Goal: Task Accomplishment & Management: Complete application form

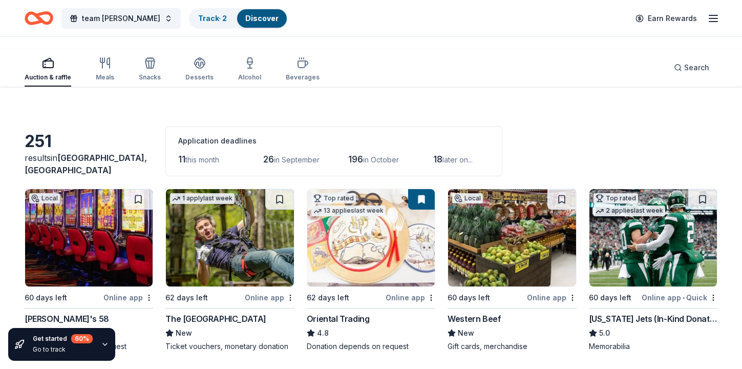
scroll to position [2810, 0]
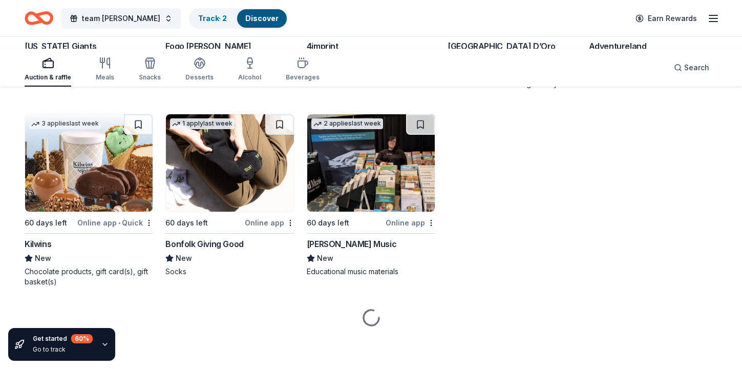
click at [503, 52] on div "Villa Sogni D’Oro" at bounding box center [502, 46] width 108 height 12
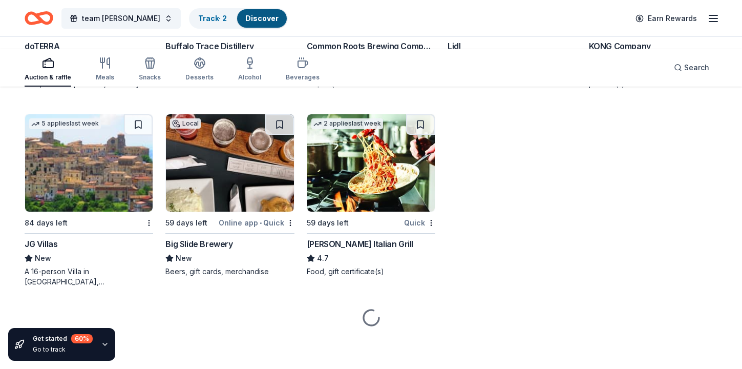
scroll to position [3463, 0]
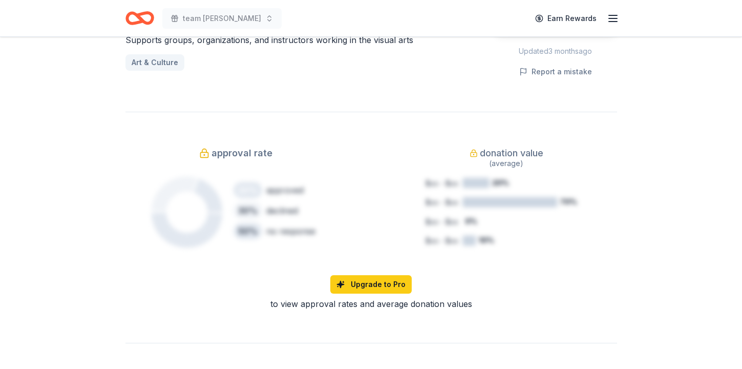
scroll to position [642, 0]
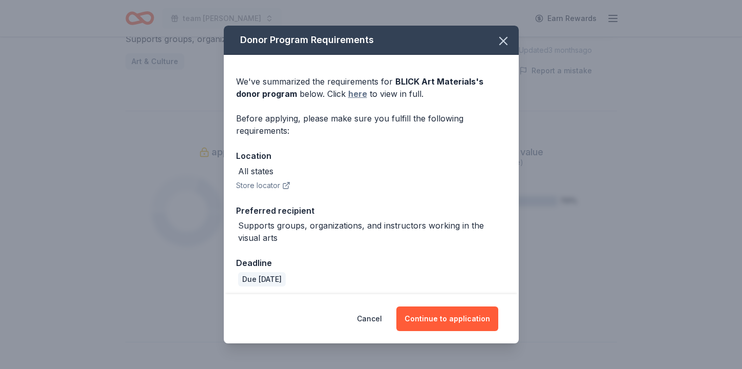
click at [348, 100] on link "here" at bounding box center [357, 94] width 19 height 12
click at [511, 48] on icon "button" at bounding box center [503, 41] width 14 height 14
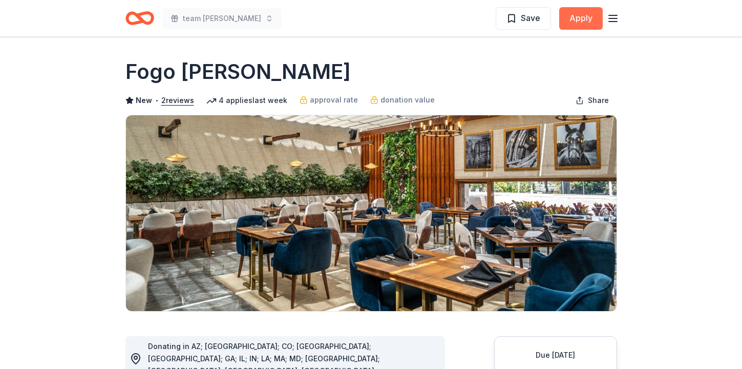
click at [559, 25] on button "Apply" at bounding box center [581, 18] width 44 height 23
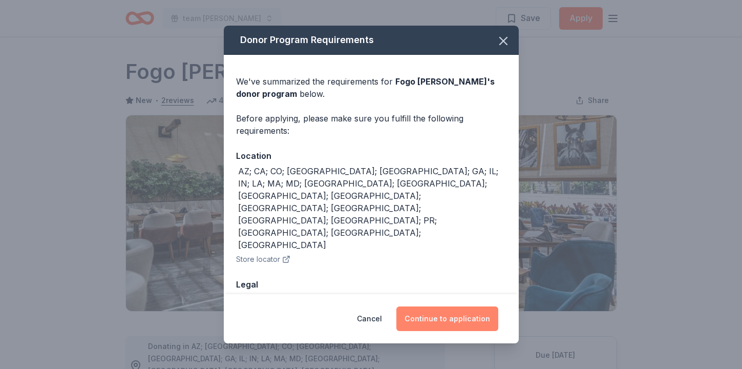
click at [498, 306] on button "Continue to application" at bounding box center [447, 318] width 102 height 25
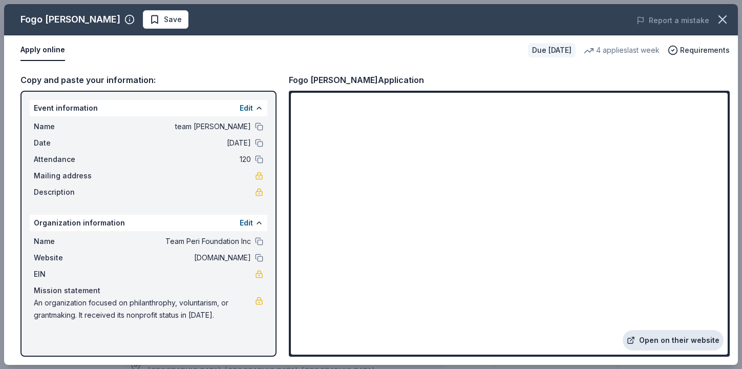
click at [623, 330] on link "Open on their website" at bounding box center [673, 340] width 101 height 20
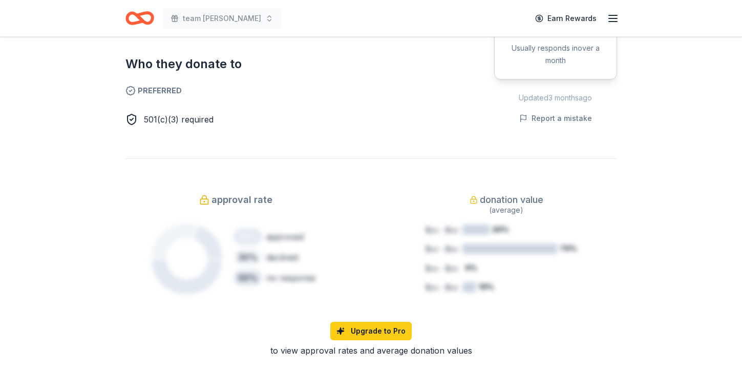
scroll to position [597, 0]
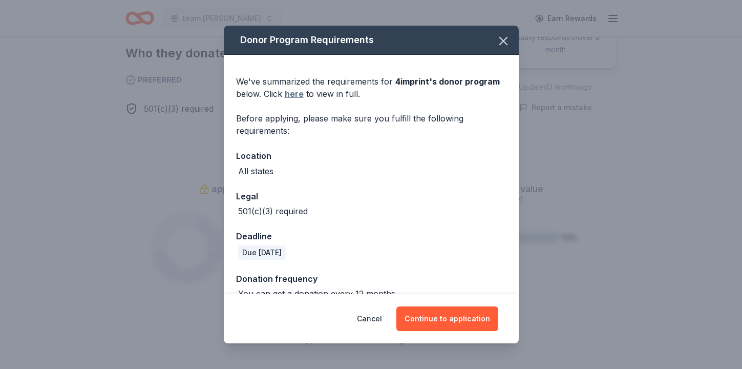
click at [285, 100] on link "here" at bounding box center [294, 94] width 19 height 12
click at [507, 45] on icon "button" at bounding box center [503, 40] width 7 height 7
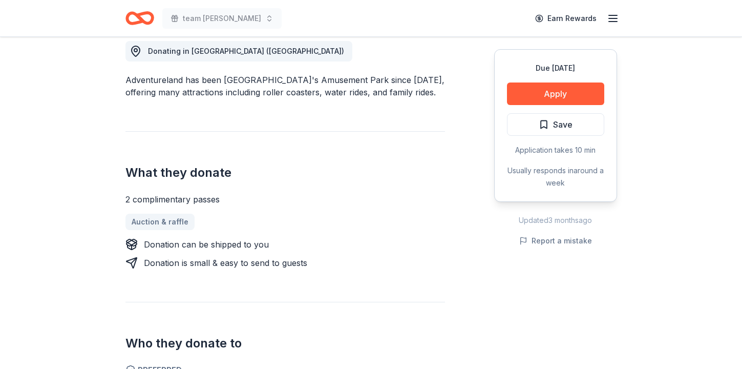
scroll to position [295, 0]
click at [507, 105] on button "Apply" at bounding box center [555, 93] width 97 height 23
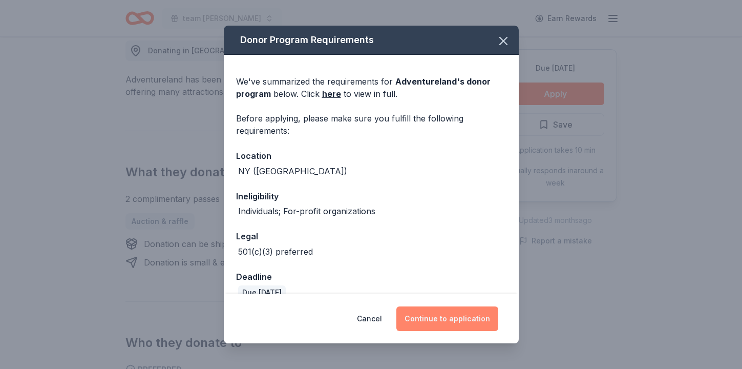
click at [446, 306] on button "Continue to application" at bounding box center [447, 318] width 102 height 25
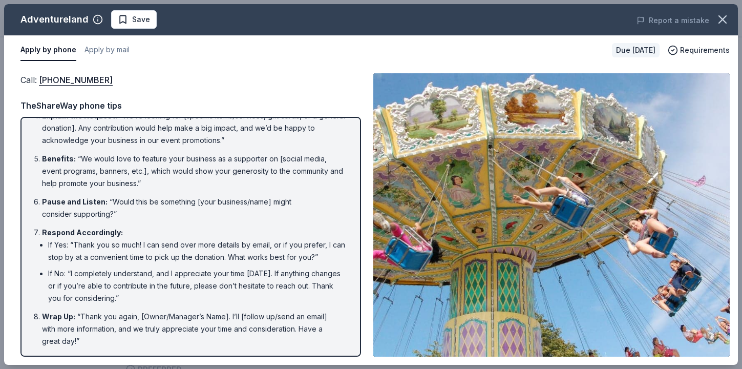
scroll to position [603, 0]
click at [130, 61] on button "Apply by mail" at bounding box center [106, 50] width 45 height 22
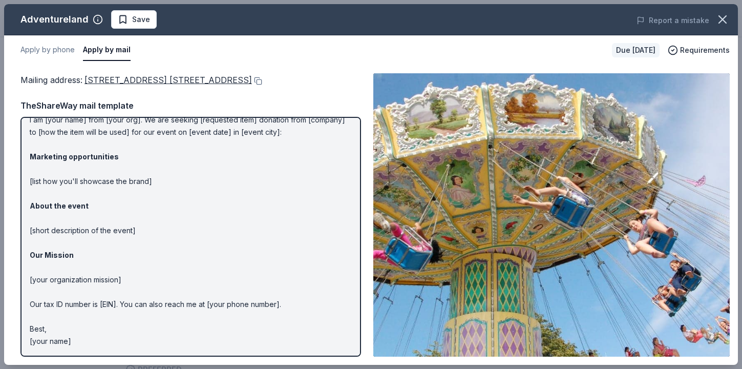
scroll to position [0, 0]
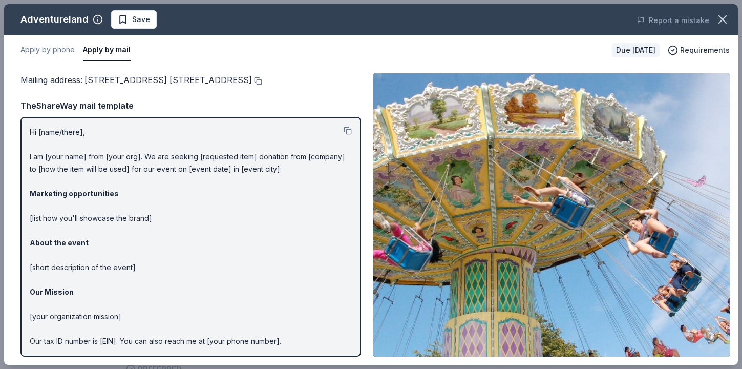
drag, startPoint x: 128, startPoint y: 116, endPoint x: 145, endPoint y: 110, distance: 18.5
click at [145, 87] on div "Mailing address : 2245 Broad Hollow Road, (RT. 110), Farmingdale, NY 11735" at bounding box center [190, 79] width 341 height 13
click at [143, 85] on span "2245 Broad Hollow Road, (RT. 110), Farmingdale, NY 11735" at bounding box center [167, 80] width 167 height 10
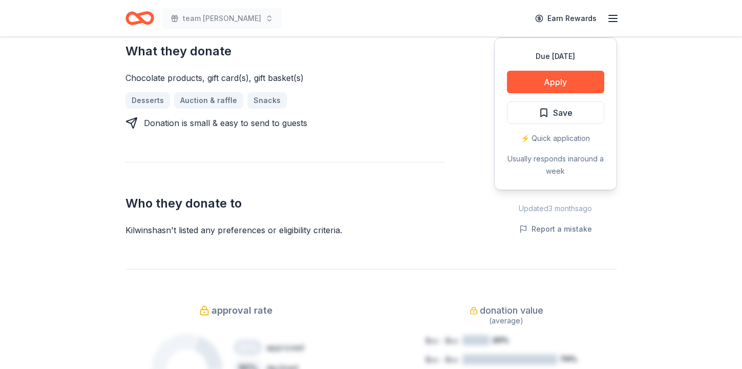
scroll to position [456, 0]
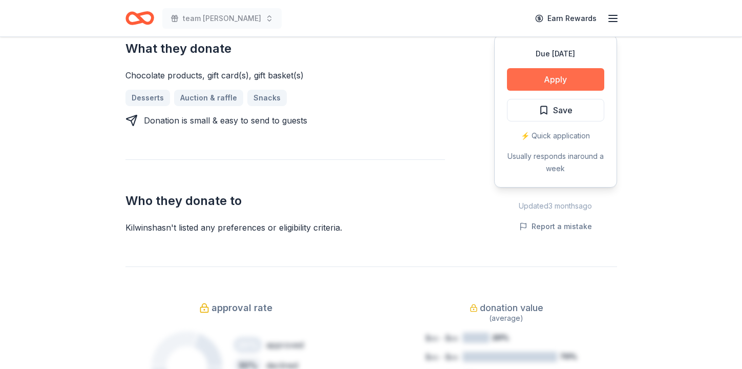
click at [507, 91] on button "Apply" at bounding box center [555, 79] width 97 height 23
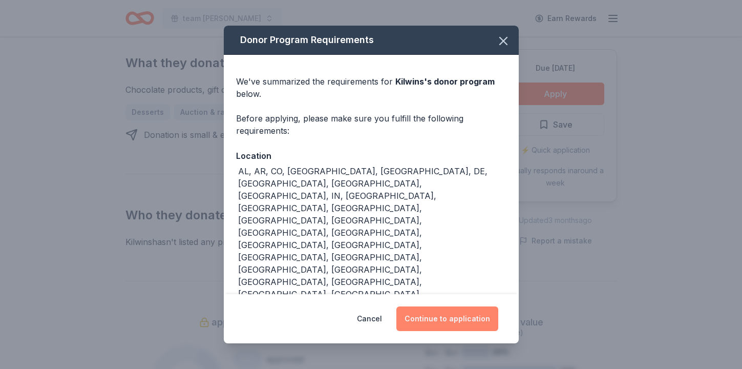
click at [498, 306] on button "Continue to application" at bounding box center [447, 318] width 102 height 25
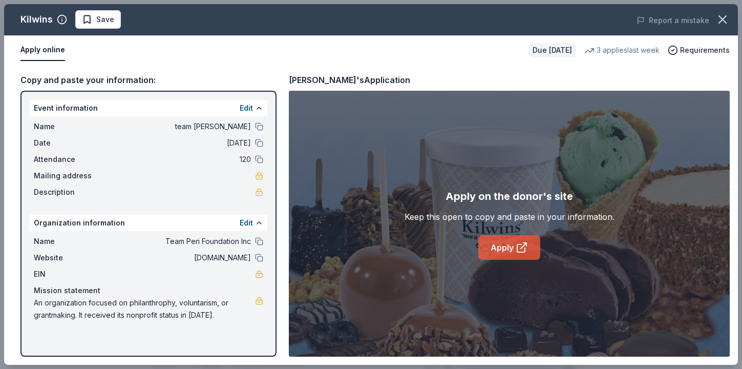
click at [496, 260] on link "Apply" at bounding box center [509, 247] width 62 height 25
